Goal: Task Accomplishment & Management: Use online tool/utility

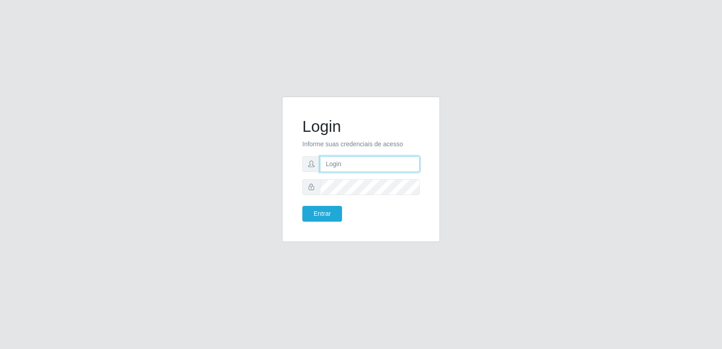
click at [372, 168] on input "text" at bounding box center [370, 164] width 100 height 16
type input "franciclebersuper@manaira"
click at [328, 210] on button "Entrar" at bounding box center [322, 214] width 40 height 16
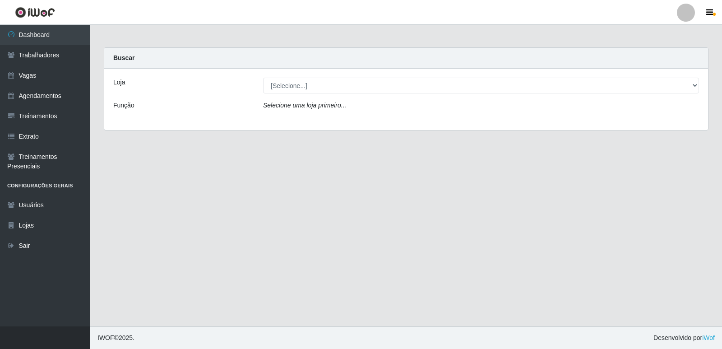
click at [390, 157] on main "Carregando... Buscar Loja [Selecione...] Supermercado Manaira Função Selecione …" at bounding box center [405, 175] width 631 height 301
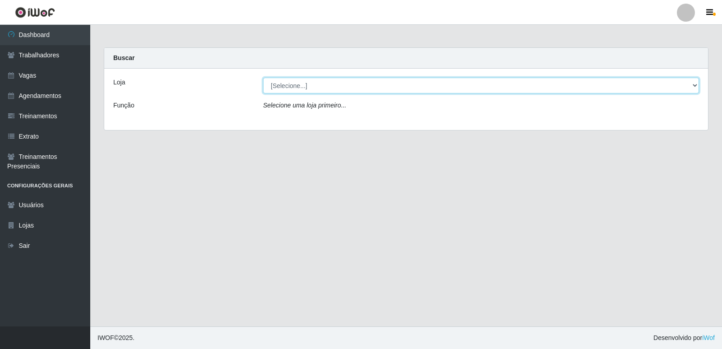
click at [415, 88] on select "[Selecione...] Supermercado Manaira" at bounding box center [481, 86] width 436 height 16
select select "443"
click at [263, 78] on select "[Selecione...] Supermercado Manaira" at bounding box center [481, 86] width 436 height 16
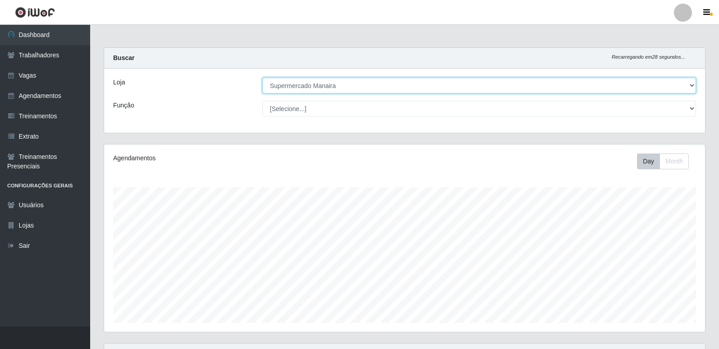
scroll to position [187, 601]
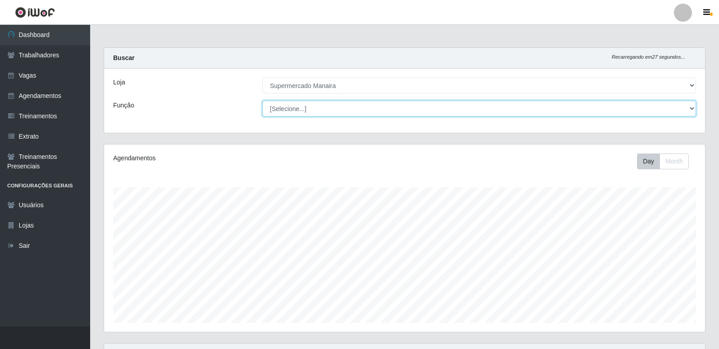
drag, startPoint x: 413, startPoint y: 93, endPoint x: 377, endPoint y: 112, distance: 41.4
click at [377, 112] on select "[Selecione...] ASG ASG + ASG ++ Embalador Embalador + Embalador ++ Operador de …" at bounding box center [479, 109] width 434 height 16
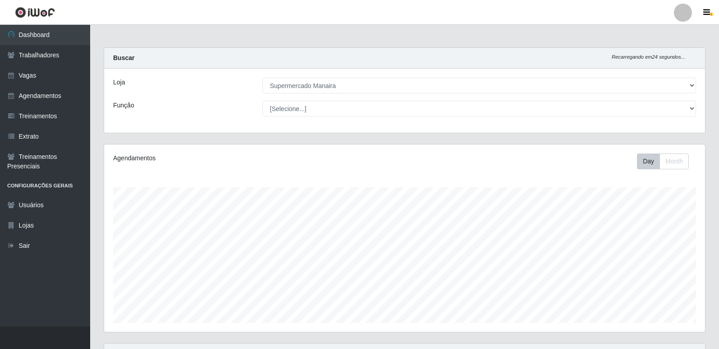
click at [704, 102] on div "Loja [Selecione...] Supermercado Manaira Função [Selecione...] ASG ASG + ASG ++…" at bounding box center [404, 101] width 601 height 64
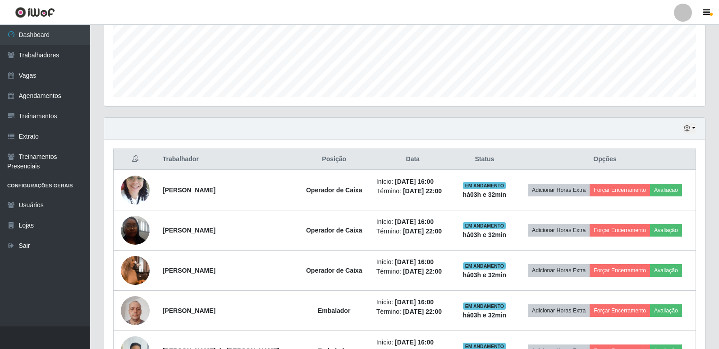
scroll to position [301, 0]
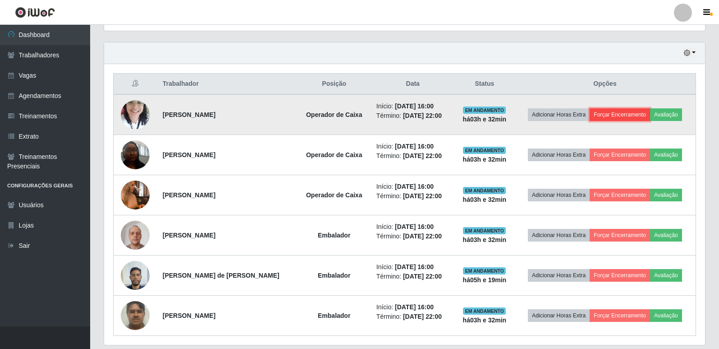
click at [612, 116] on button "Forçar Encerramento" at bounding box center [620, 114] width 60 height 13
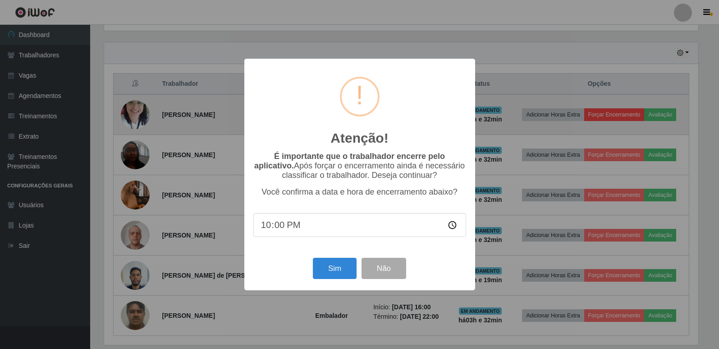
scroll to position [187, 597]
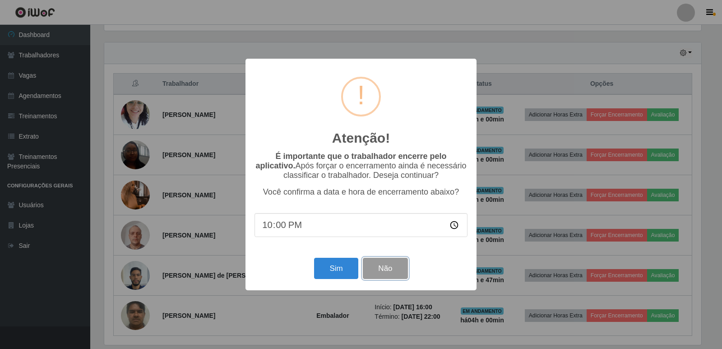
click at [393, 270] on button "Não" at bounding box center [385, 268] width 45 height 21
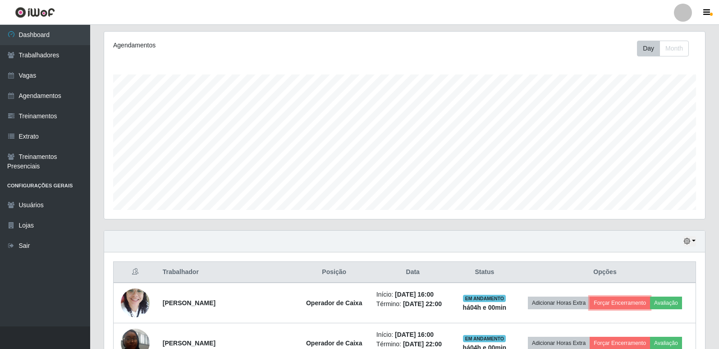
scroll to position [0, 0]
